Goal: Transaction & Acquisition: Purchase product/service

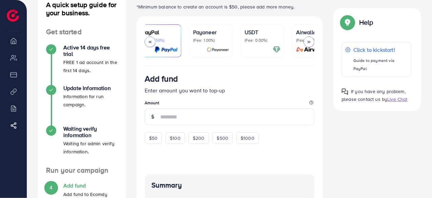
scroll to position [0, 61]
click at [260, 38] on p "(Fee: 0.00%)" at bounding box center [260, 40] width 36 height 5
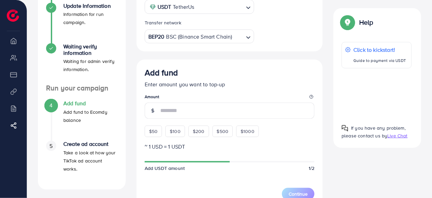
scroll to position [132, 0]
click at [154, 133] on span "$50" at bounding box center [153, 131] width 8 height 7
type input "**"
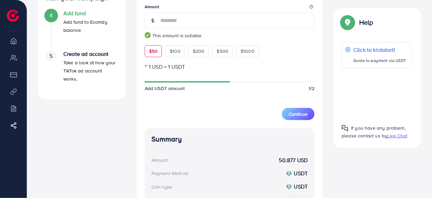
scroll to position [225, 0]
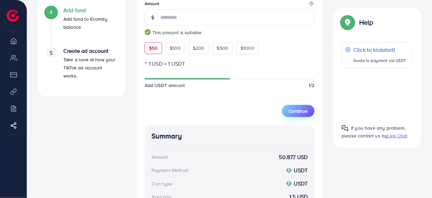
click at [303, 110] on span "Continue" at bounding box center [297, 111] width 19 height 7
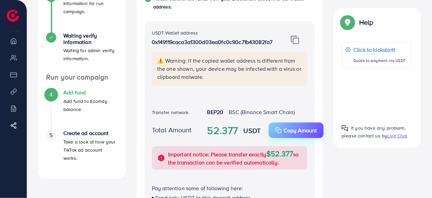
scroll to position [134, 0]
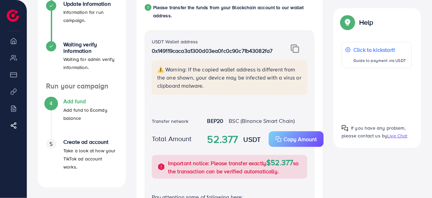
click at [295, 51] on img at bounding box center [294, 48] width 8 height 9
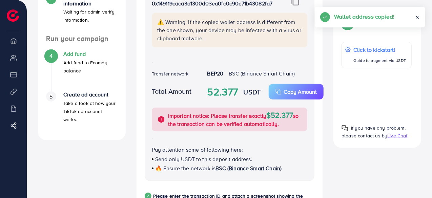
scroll to position [191, 0]
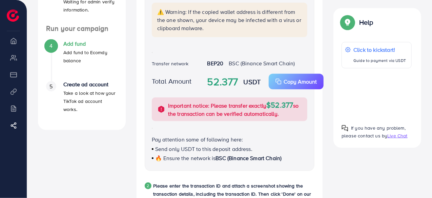
drag, startPoint x: 206, startPoint y: 82, endPoint x: 239, endPoint y: 81, distance: 33.2
click at [239, 81] on div "52.377 USDT Copy Amount Copy" at bounding box center [257, 82] width 111 height 16
copy strong "52.377"
click at [207, 83] on div "52.377 USDT Copy Amount Copy" at bounding box center [257, 82] width 111 height 16
drag, startPoint x: 206, startPoint y: 83, endPoint x: 262, endPoint y: 83, distance: 56.2
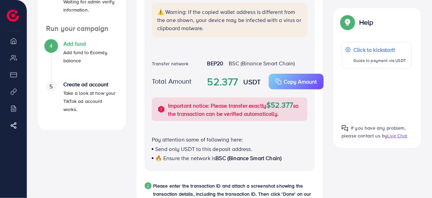
click at [262, 83] on div "52.377 USDT Copy Amount Copy" at bounding box center [257, 82] width 111 height 16
copy div "52.377 USDT"
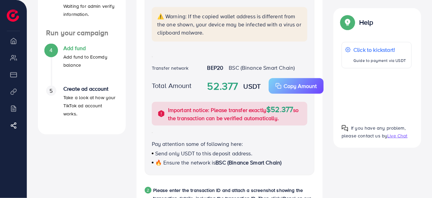
scroll to position [187, 0]
click at [234, 56] on div "USDT Wallet address 0x149119caca3a1300d03ea0fc0c90c71b43082fa7 ⚠️ Warning: If t…" at bounding box center [230, 76] width 170 height 198
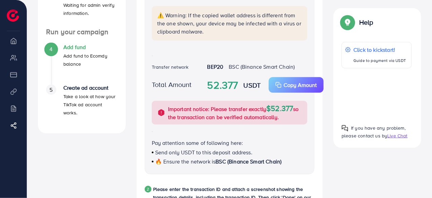
scroll to position [0, 0]
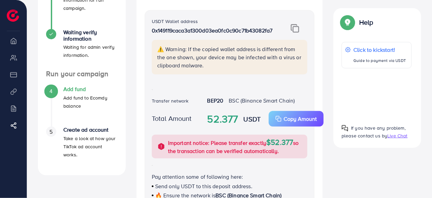
scroll to position [146, 0]
click at [292, 30] on img at bounding box center [294, 28] width 8 height 9
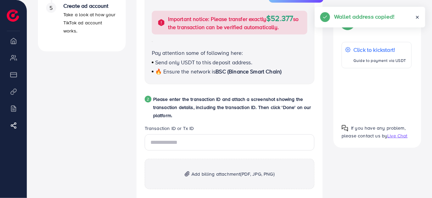
scroll to position [271, 0]
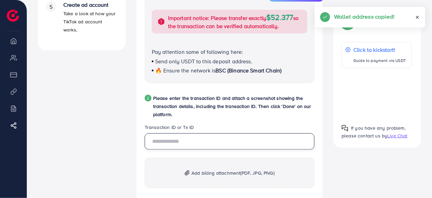
click at [180, 139] on input "text" at bounding box center [230, 141] width 170 height 16
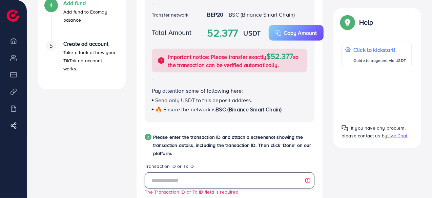
scroll to position [236, 0]
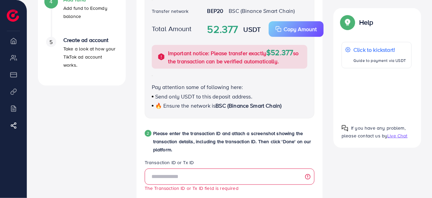
drag, startPoint x: 216, startPoint y: 105, endPoint x: 296, endPoint y: 104, distance: 79.9
click at [296, 104] on div "🔥 Ensure the network is BSC (Binance Smart Chain)" at bounding box center [230, 106] width 156 height 8
drag, startPoint x: 204, startPoint y: 29, endPoint x: 263, endPoint y: 28, distance: 59.6
click at [263, 28] on div "52.377 USDT Copy Amount Copy" at bounding box center [257, 29] width 111 height 16
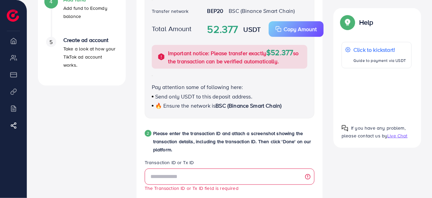
copy div "52.377 USDT"
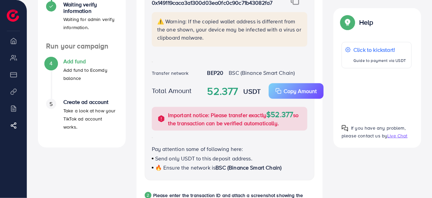
scroll to position [181, 0]
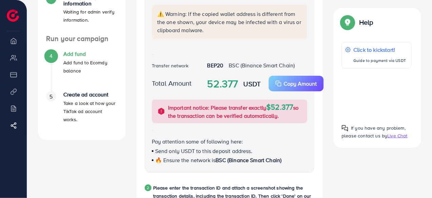
click at [188, 55] on div "USDT Wallet address 0x149119caca3a1300d03ea0fc0c90c71b43082fa7 ⚠️ Warning: If t…" at bounding box center [230, 74] width 170 height 198
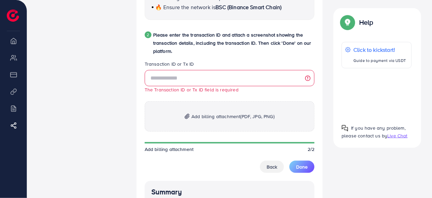
scroll to position [336, 0]
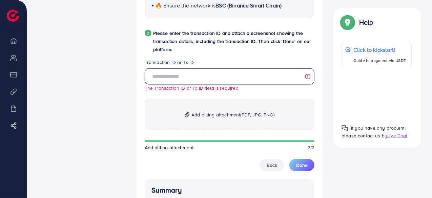
click at [167, 77] on input "text" at bounding box center [230, 76] width 170 height 16
paste input "**********"
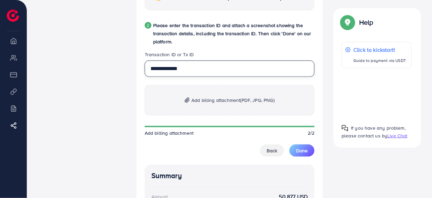
scroll to position [343, 0]
type input "**********"
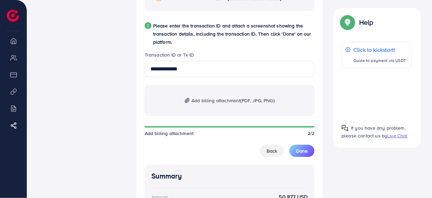
click at [215, 105] on p "Add billing attachment (PDF, JPG, PNG)" at bounding box center [230, 100] width 170 height 30
click at [219, 106] on p "Add billing attachment (PDF, JPG, PNG)" at bounding box center [230, 100] width 170 height 30
click at [210, 96] on p "Add billing attachment (PDF, JPG, PNG)" at bounding box center [230, 100] width 170 height 30
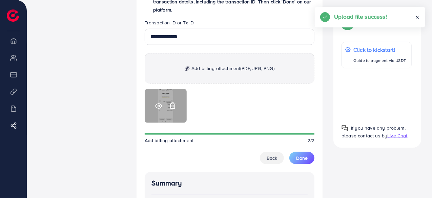
scroll to position [376, 0]
click at [157, 106] on icon at bounding box center [158, 105] width 7 height 7
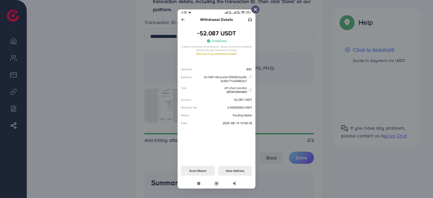
click at [255, 9] on line at bounding box center [255, 9] width 3 height 3
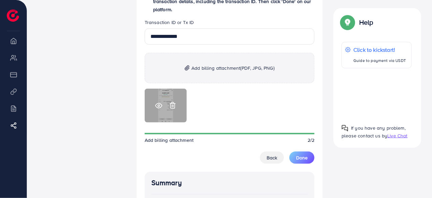
click at [172, 105] on icon at bounding box center [172, 105] width 7 height 7
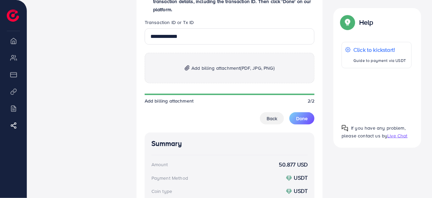
scroll to position [377, 0]
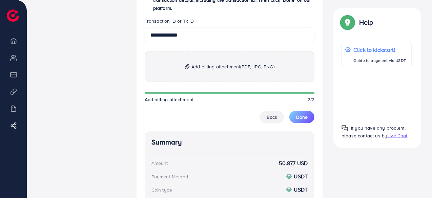
click at [215, 65] on span "Add billing attachment (PDF, JPG, PNG)" at bounding box center [232, 67] width 83 height 8
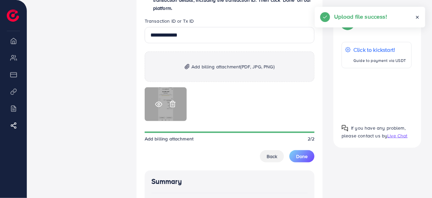
click at [157, 105] on icon at bounding box center [158, 104] width 7 height 7
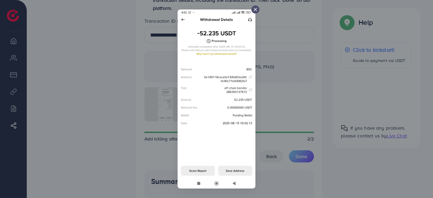
click at [255, 8] on icon at bounding box center [255, 9] width 5 height 5
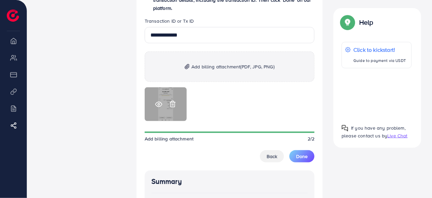
click at [171, 103] on icon at bounding box center [172, 104] width 4 height 6
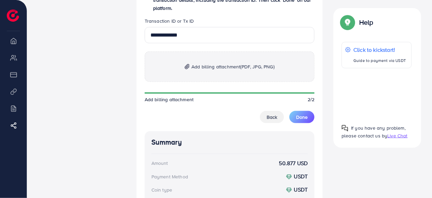
click at [193, 68] on span "Add billing attachment (PDF, JPG, PNG)" at bounding box center [232, 67] width 83 height 8
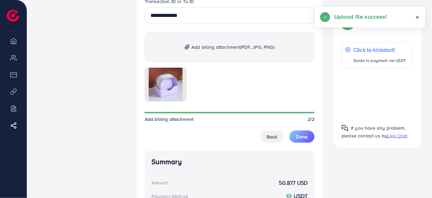
scroll to position [395, 0]
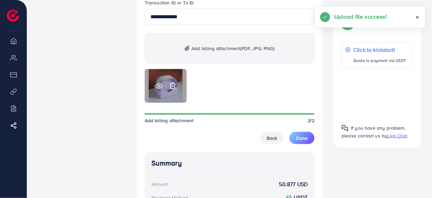
click at [172, 84] on icon at bounding box center [172, 85] width 7 height 7
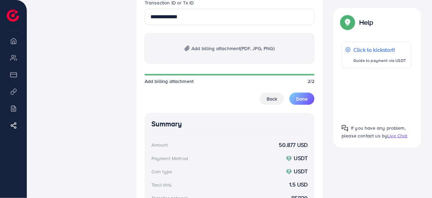
click at [202, 47] on span "Add billing attachment (PDF, JPG, PNG)" at bounding box center [232, 48] width 83 height 8
click at [191, 51] on span "Add billing attachment (PDF, JPG, PNG)" at bounding box center [232, 48] width 83 height 8
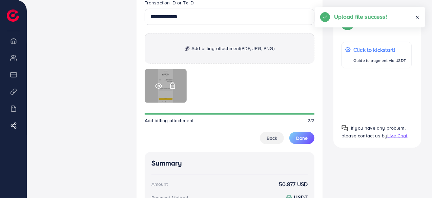
click at [156, 84] on icon at bounding box center [158, 86] width 7 height 7
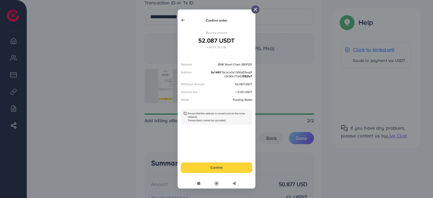
click at [255, 8] on line at bounding box center [255, 9] width 3 height 3
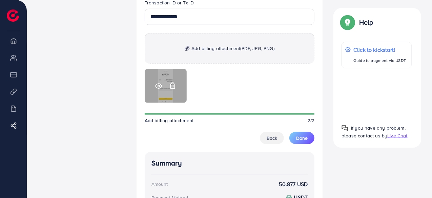
click at [173, 86] on icon at bounding box center [172, 85] width 7 height 7
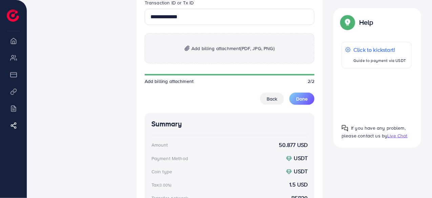
click at [210, 53] on p "Add billing attachment (PDF, JPG, PNG)" at bounding box center [230, 48] width 170 height 30
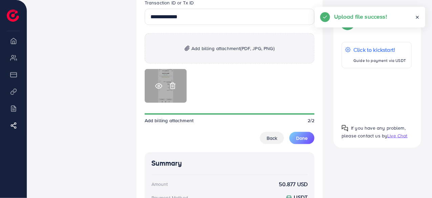
click at [157, 85] on icon at bounding box center [158, 86] width 7 height 7
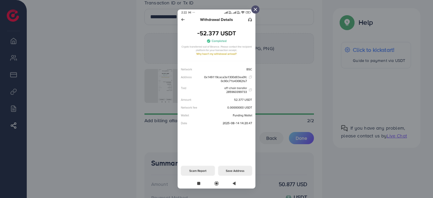
click at [255, 5] on div at bounding box center [256, 9] width 8 height 8
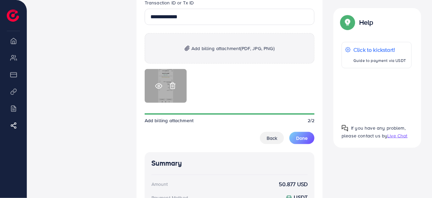
click at [171, 85] on icon at bounding box center [172, 85] width 7 height 7
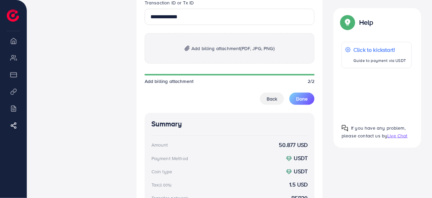
click at [195, 50] on span "Add billing attachment (PDF, JPG, PNG)" at bounding box center [232, 48] width 83 height 8
click at [210, 46] on span "Add billing attachment (PDF, JPG, PNG)" at bounding box center [232, 48] width 83 height 8
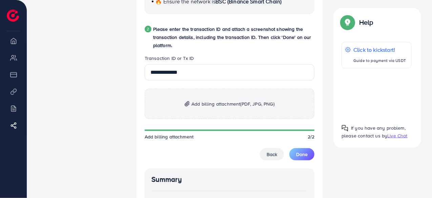
scroll to position [340, 0]
click at [194, 109] on p "Add billing attachment (PDF, JPG, PNG)" at bounding box center [230, 103] width 170 height 30
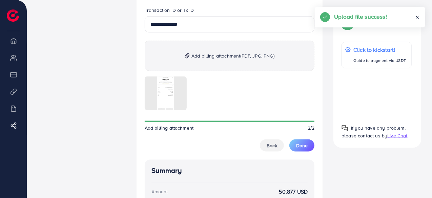
scroll to position [388, 0]
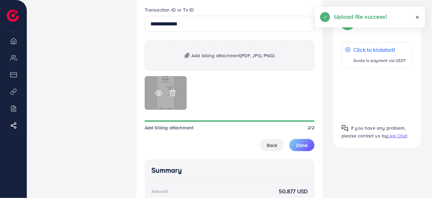
click at [158, 92] on icon at bounding box center [158, 93] width 7 height 7
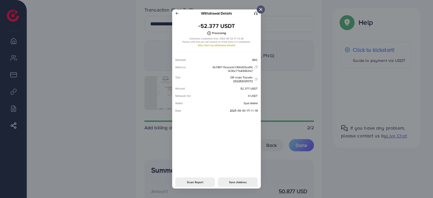
click at [259, 6] on div at bounding box center [261, 9] width 8 height 8
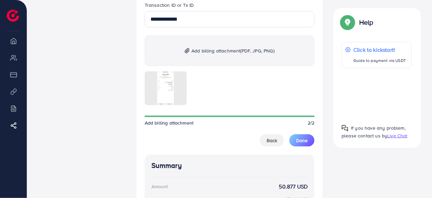
scroll to position [461, 0]
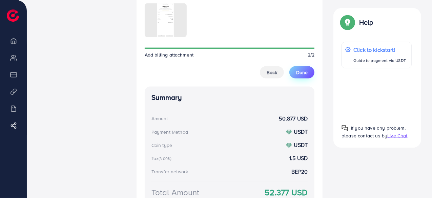
click at [301, 76] on span "Done" at bounding box center [302, 72] width 12 height 7
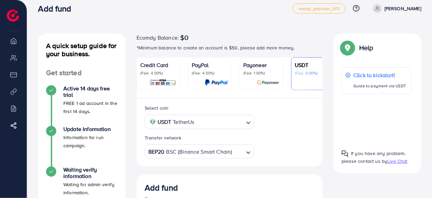
scroll to position [0, 0]
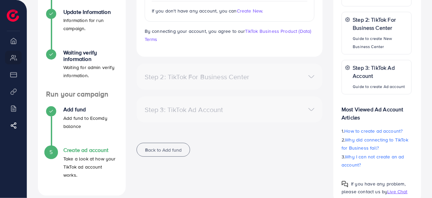
scroll to position [141, 0]
